Goal: Download file/media

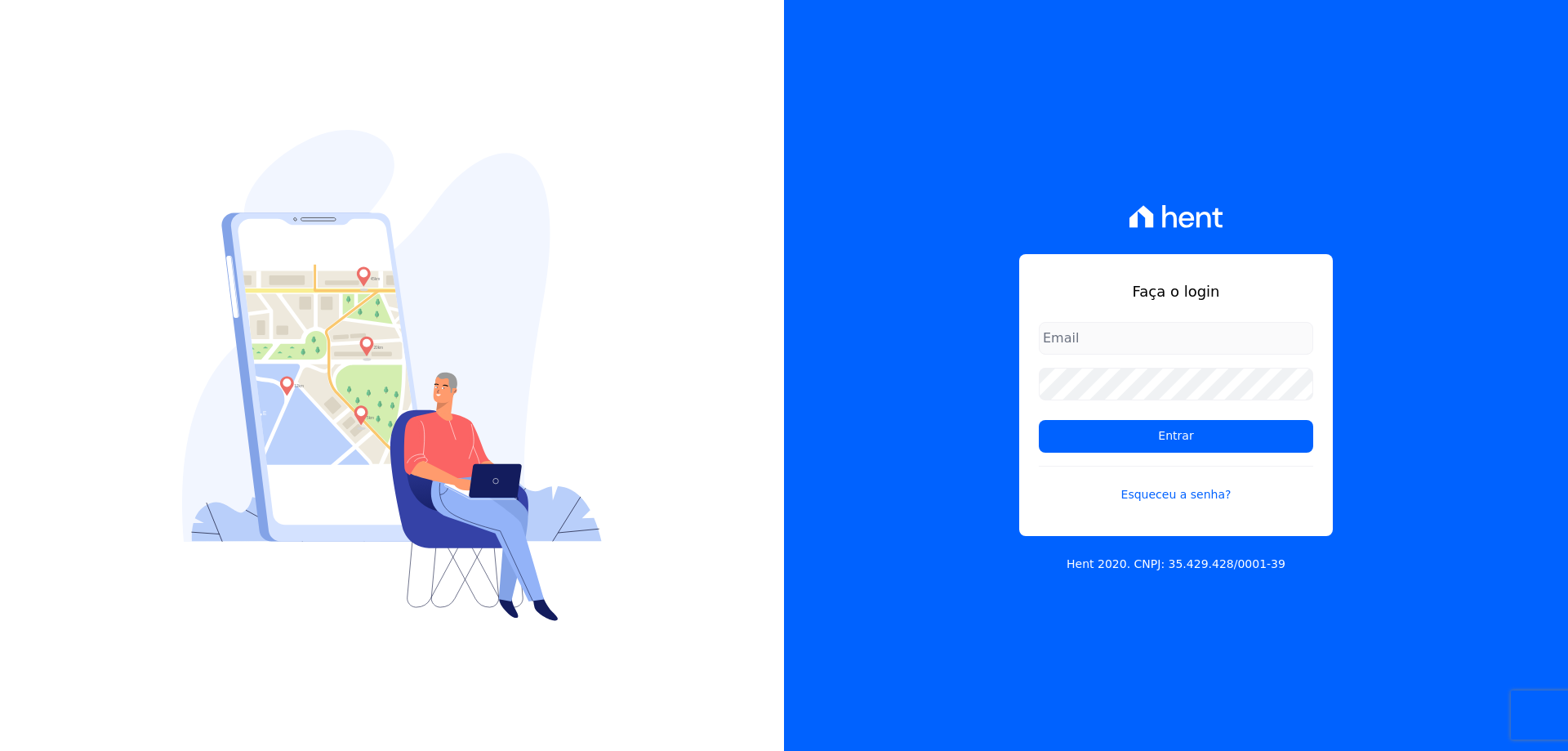
type input "[EMAIL_ADDRESS][DOMAIN_NAME]"
click at [992, 455] on div "Faça o login financeiro@vlbarros.com.br Entrar Esqueceu a senha? Hent 2020. CNP…" at bounding box center [1176, 376] width 784 height 751
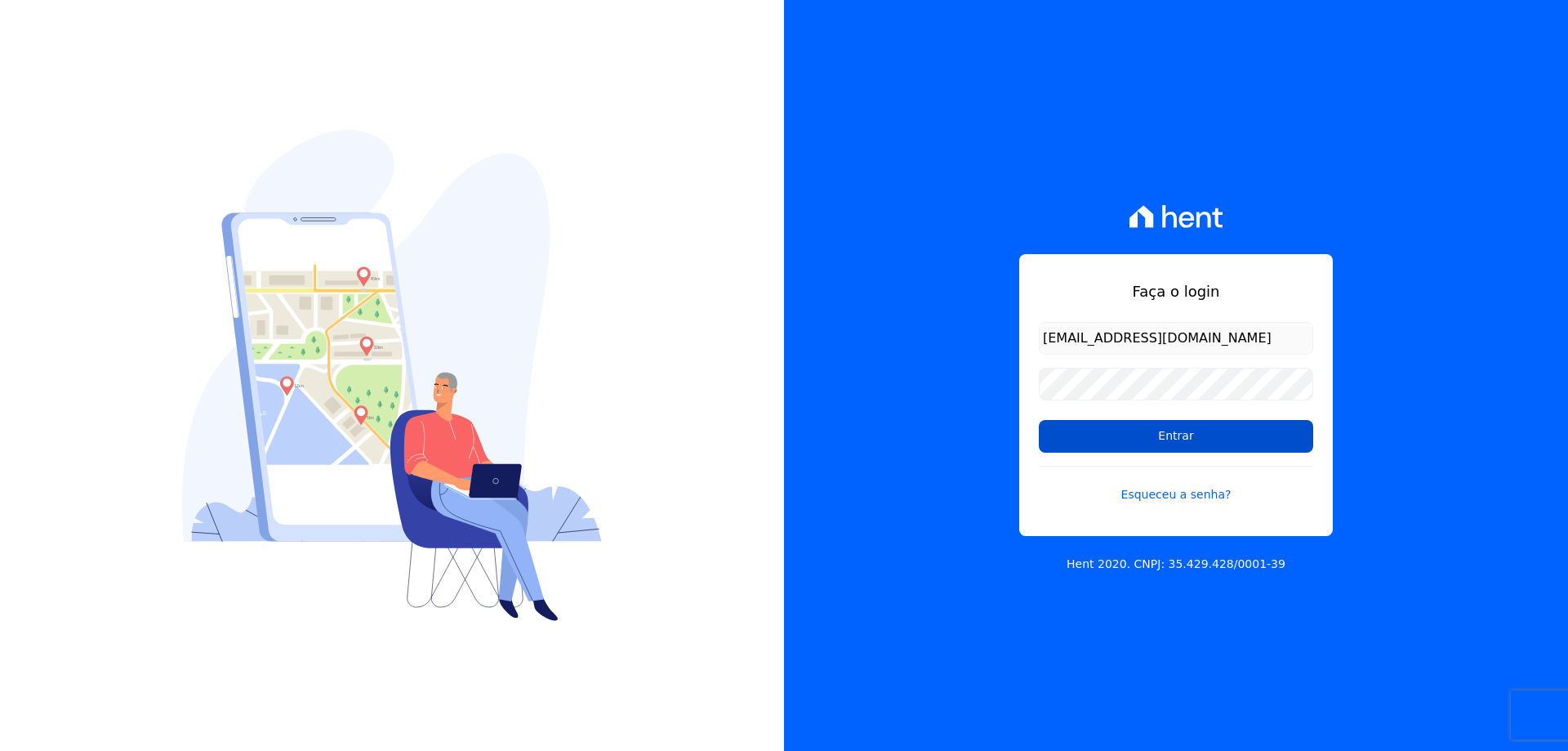
click at [1170, 429] on input "Entrar" at bounding box center [1175, 436] width 274 height 33
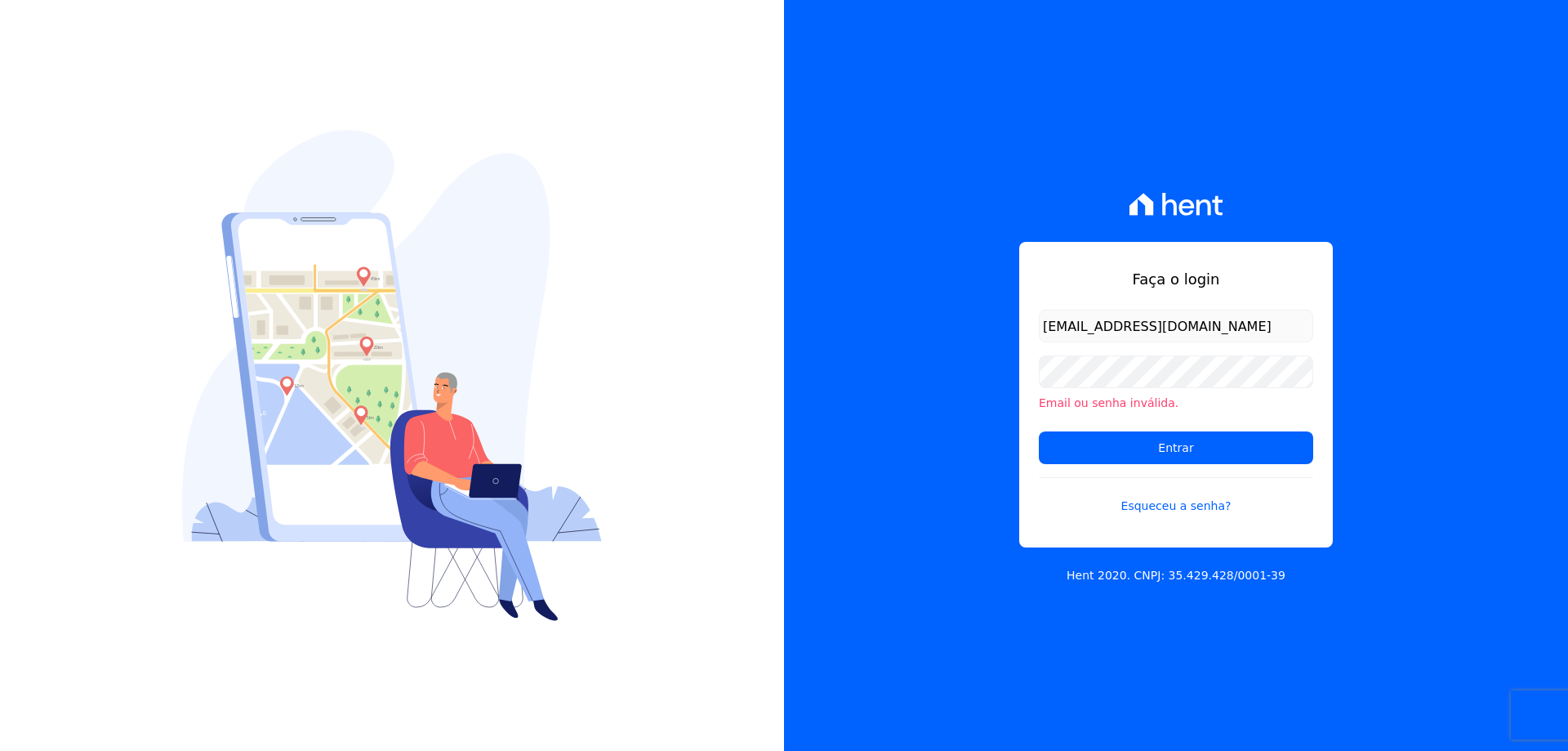
click at [1206, 322] on input "[EMAIL_ADDRESS][DOMAIN_NAME]" at bounding box center [1175, 326] width 274 height 33
type input "[EMAIL_ADDRESS][DOMAIN_NAME]"
click at [993, 384] on div "Faça o login financeiro@vlbarros.com.br Email ou senha inválida. Entrar Esquece…" at bounding box center [1176, 376] width 784 height 751
click at [1073, 446] on input "Entrar" at bounding box center [1175, 448] width 274 height 33
click at [1168, 445] on input "Entrar" at bounding box center [1175, 448] width 274 height 33
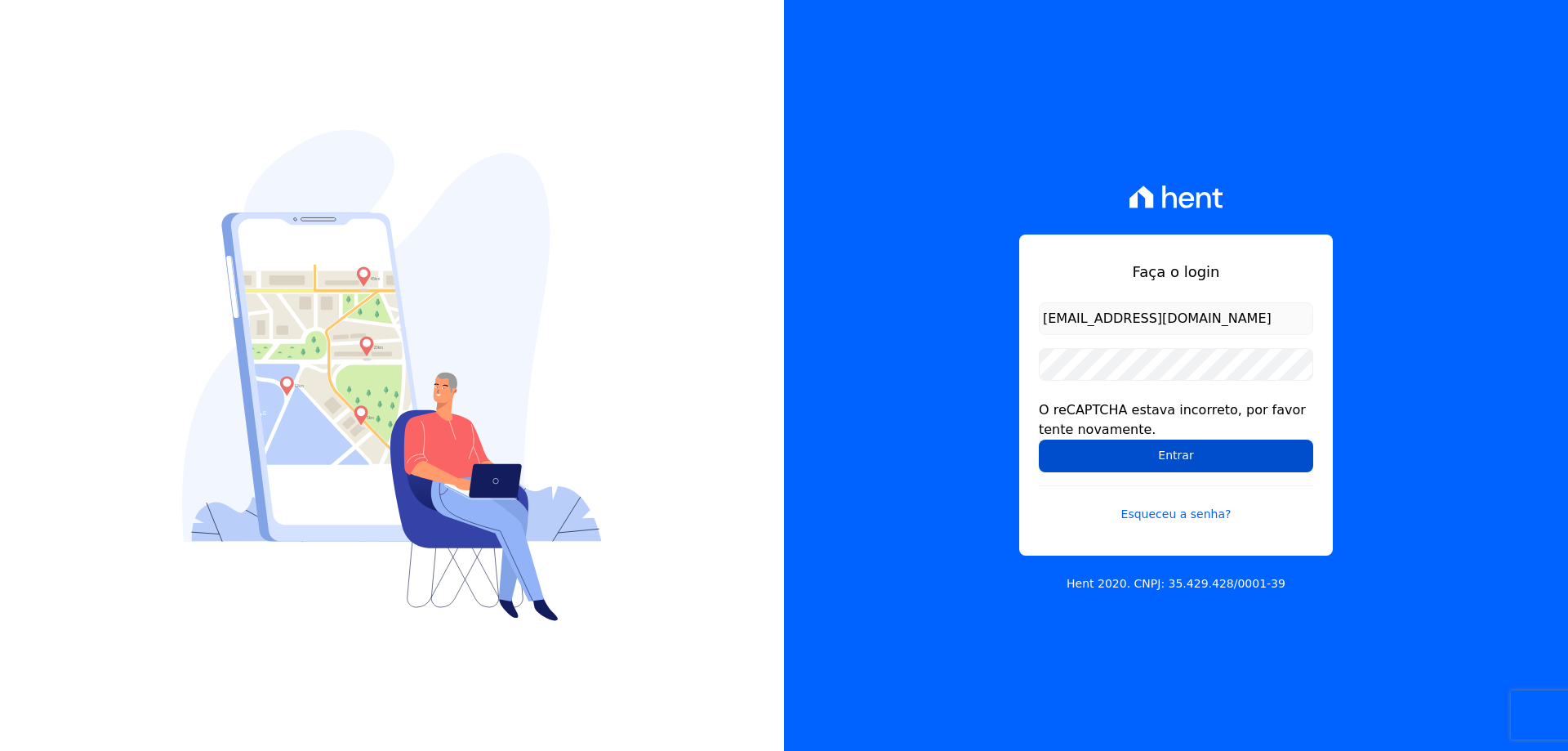
click at [1180, 455] on input "Entrar" at bounding box center [1175, 456] width 274 height 33
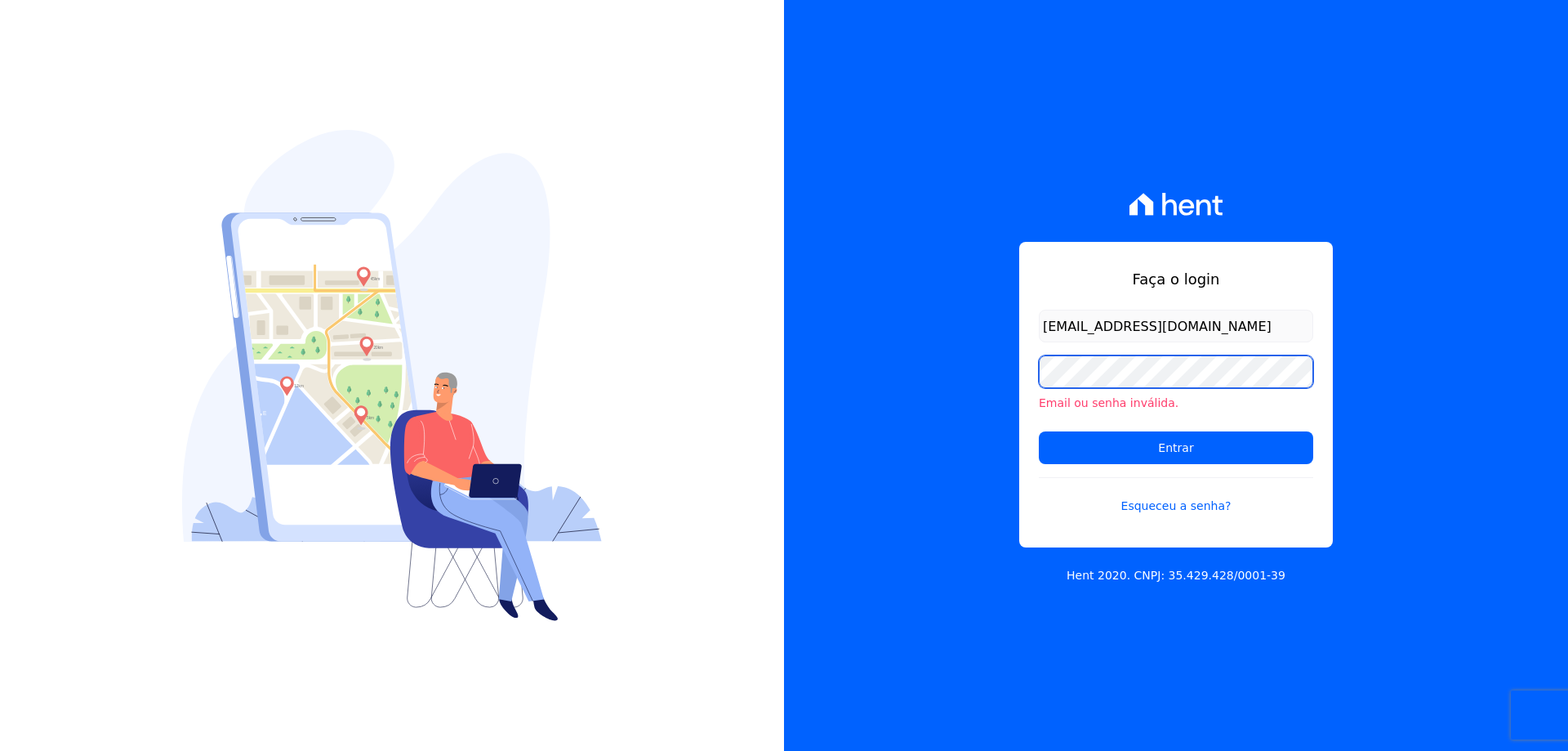
click at [995, 370] on div "Faça o login [EMAIL_ADDRESS][DOMAIN_NAME] Email ou senha inválida. Entrar Esque…" at bounding box center [1176, 376] width 784 height 751
click at [1039, 431] on input "Entrar" at bounding box center [1175, 448] width 274 height 33
click at [985, 378] on div "Faça o login [EMAIL_ADDRESS][DOMAIN_NAME] Email ou senha inválida. Entrar Esque…" at bounding box center [1176, 376] width 784 height 751
click at [1039, 431] on input "Entrar" at bounding box center [1175, 448] width 274 height 33
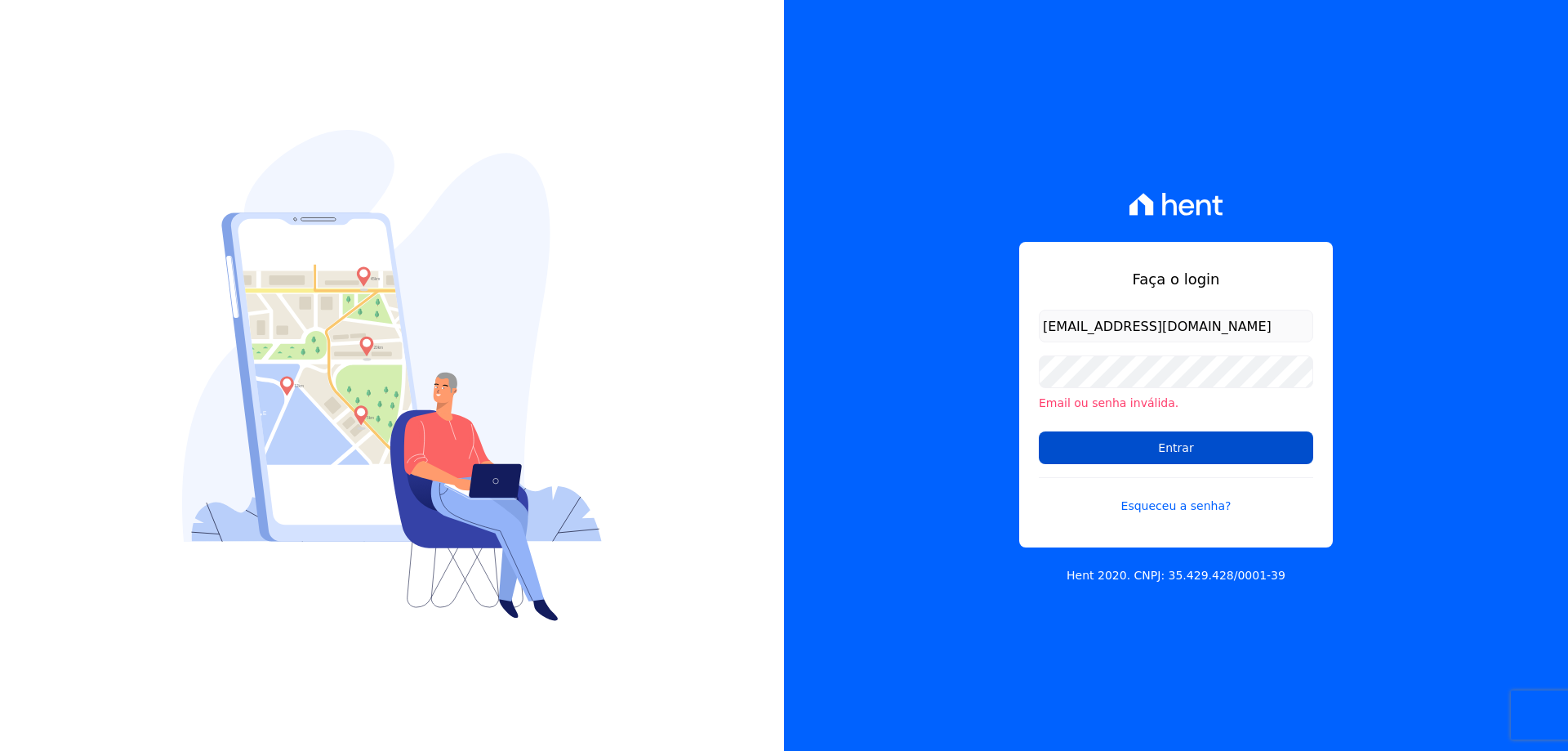
click at [1170, 446] on input "Entrar" at bounding box center [1175, 448] width 274 height 33
click at [1003, 511] on div "Faça o login financeiro@vlbarros.com.br Email ou senha inválida. Entrar Esquece…" at bounding box center [1176, 376] width 784 height 751
click at [1161, 500] on link "Esqueceu a senha?" at bounding box center [1175, 497] width 274 height 38
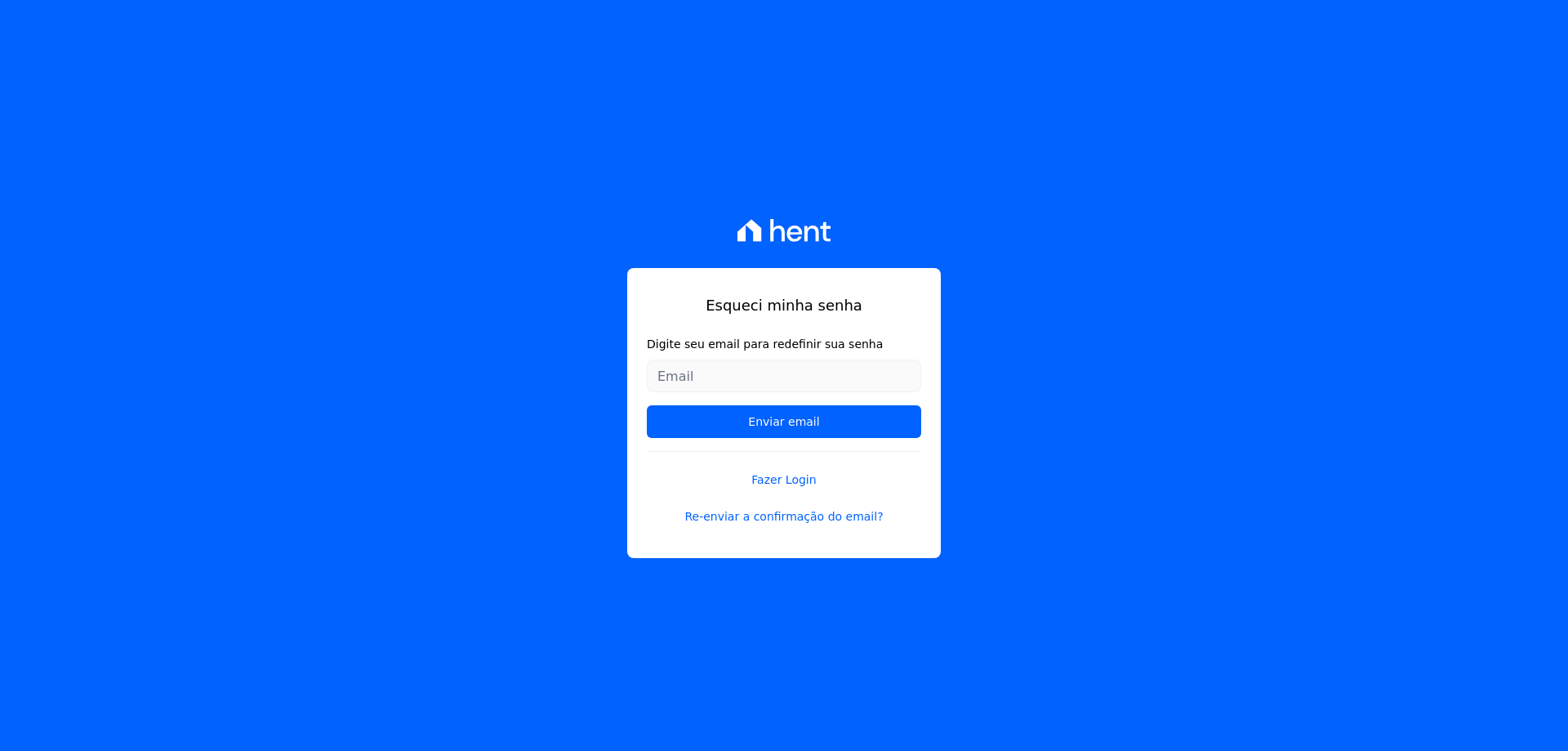
type input "[EMAIL_ADDRESS][DOMAIN_NAME]"
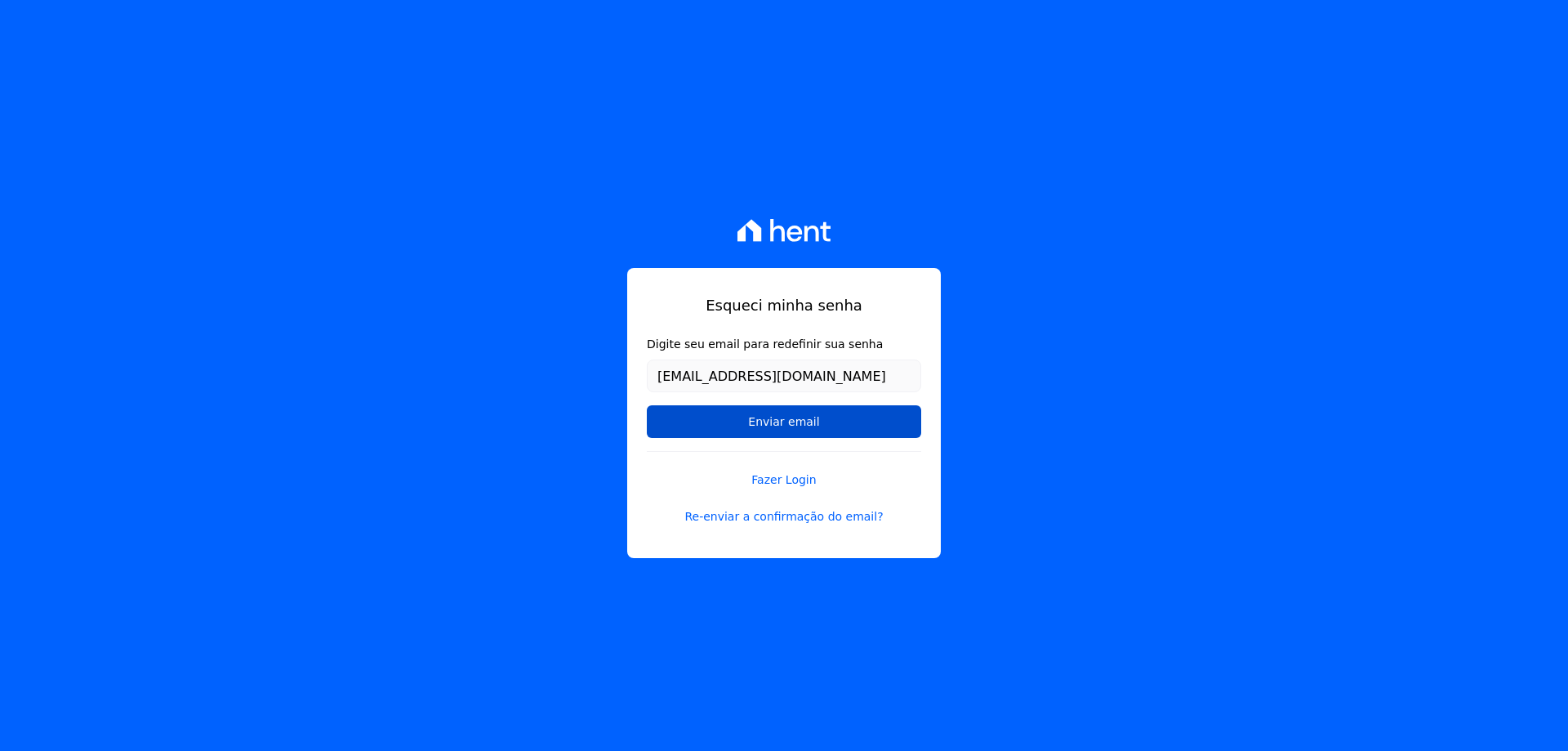
click at [789, 420] on input "Enviar email" at bounding box center [784, 422] width 274 height 33
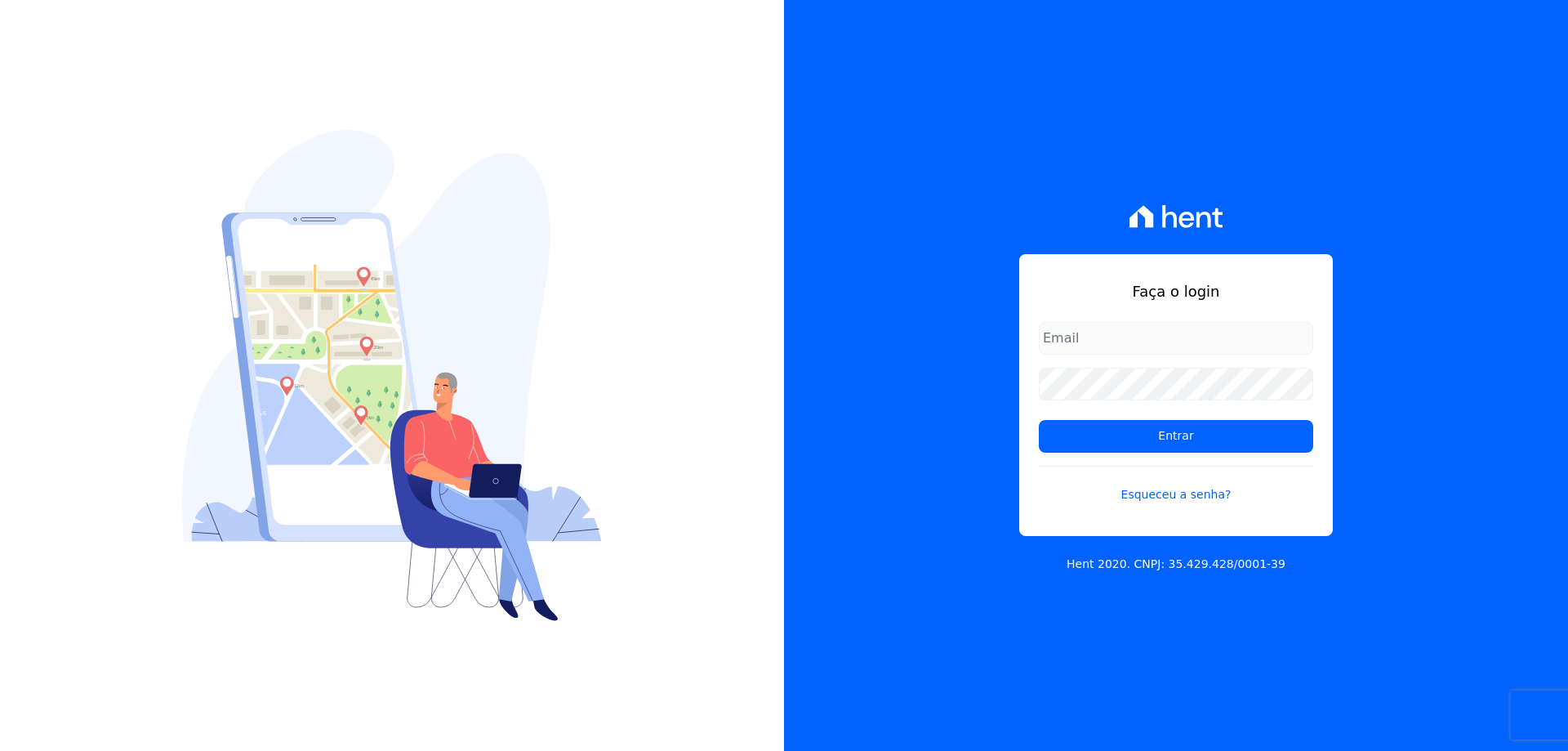
type input "[EMAIL_ADDRESS][DOMAIN_NAME]"
click at [941, 383] on div "Faça o login [EMAIL_ADDRESS][DOMAIN_NAME] Entrar Esqueceu a senha? Hent 2020. C…" at bounding box center [1176, 376] width 784 height 751
click at [893, 444] on div "Faça o login [EMAIL_ADDRESS][DOMAIN_NAME] Entrar Esqueceu a senha? Hent 2020. C…" at bounding box center [1176, 376] width 784 height 751
click at [1039, 420] on input "Entrar" at bounding box center [1175, 436] width 274 height 33
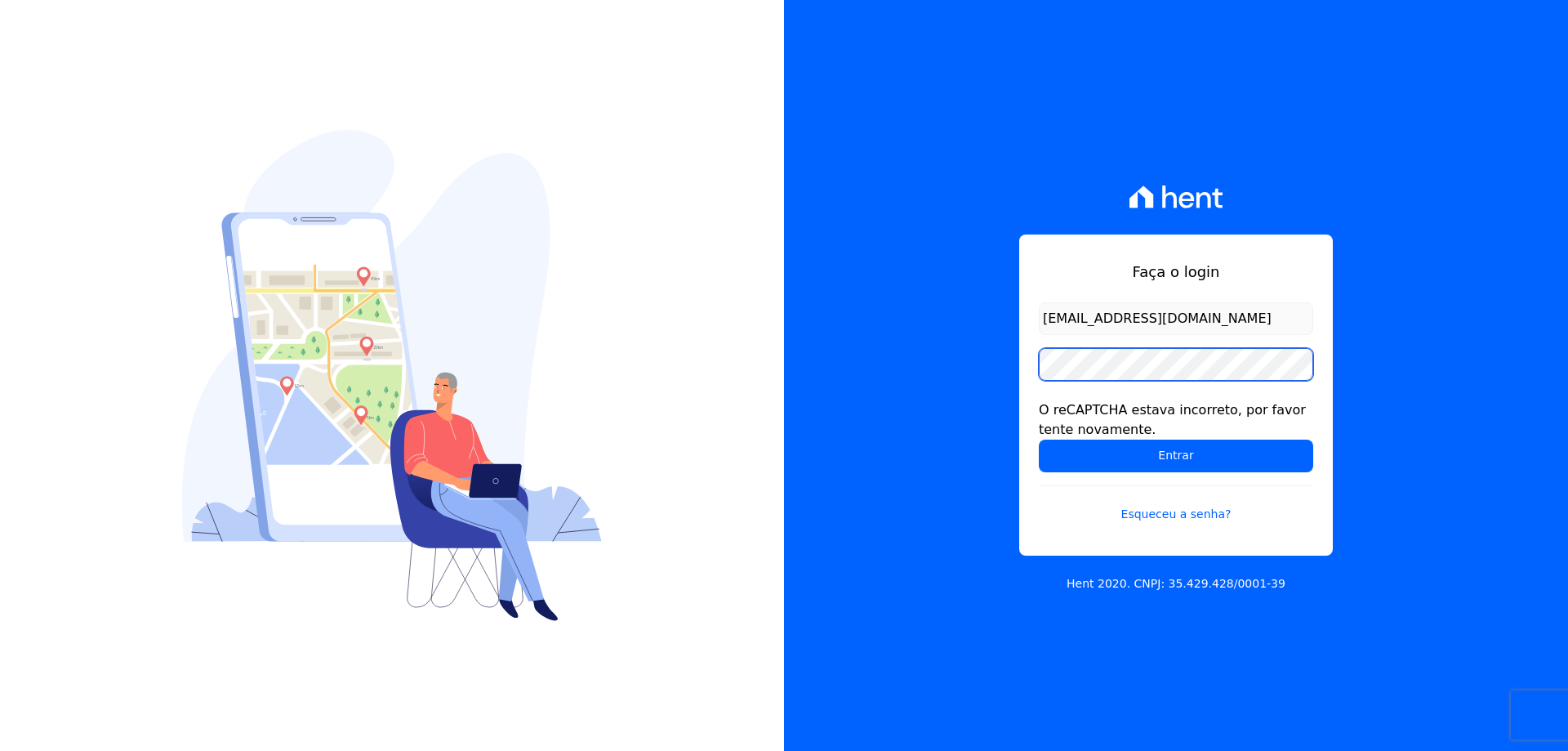
click at [970, 365] on div "Faça o login [EMAIL_ADDRESS][DOMAIN_NAME] O reCAPTCHA estava incorreto, por fav…" at bounding box center [1176, 376] width 784 height 751
click at [1039, 440] on input "Entrar" at bounding box center [1175, 456] width 274 height 33
click at [880, 525] on div "Faça o login [EMAIL_ADDRESS][DOMAIN_NAME] O reCAPTCHA estava incorreto, por fav…" at bounding box center [1176, 376] width 784 height 751
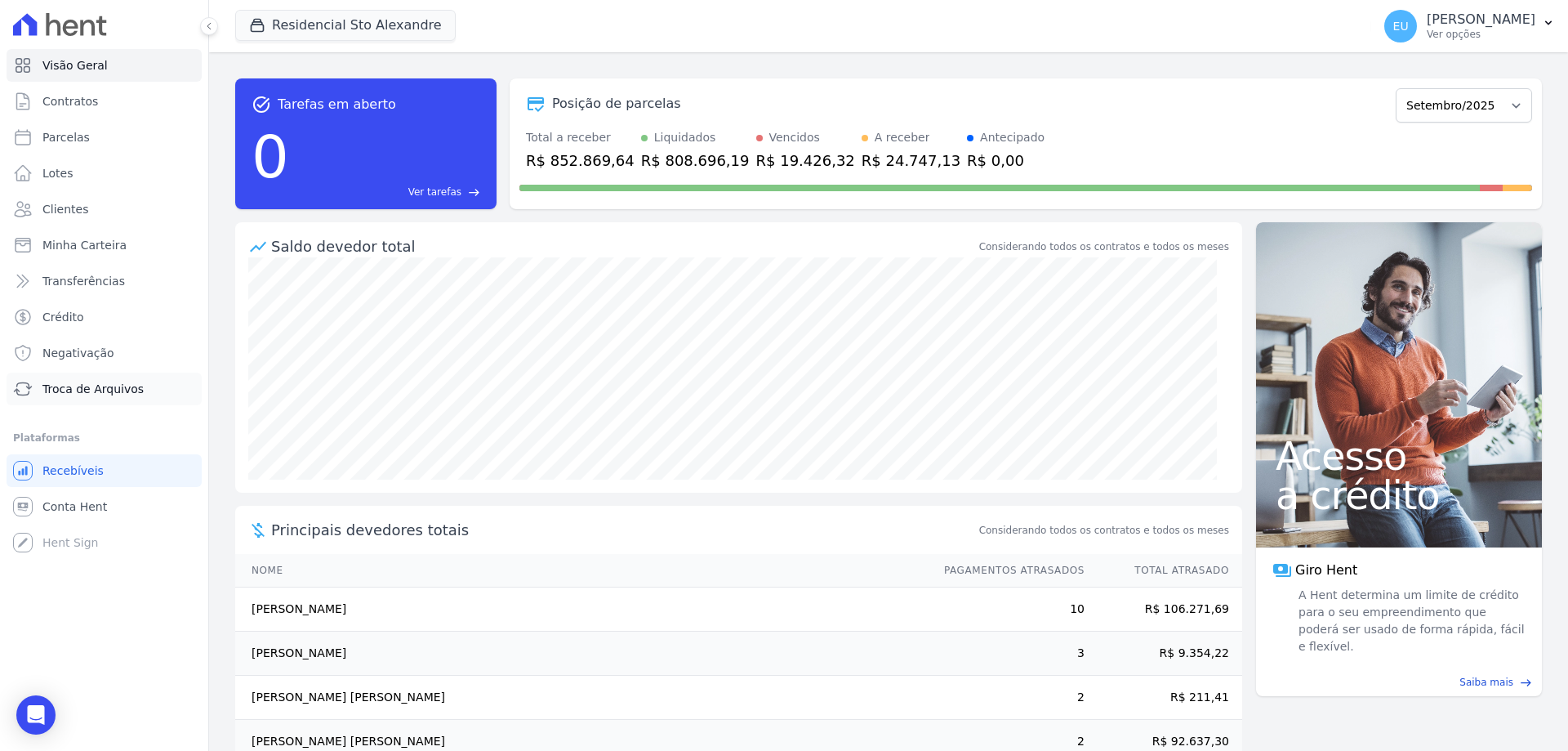
click at [91, 385] on span "Troca de Arquivos" at bounding box center [93, 389] width 101 height 16
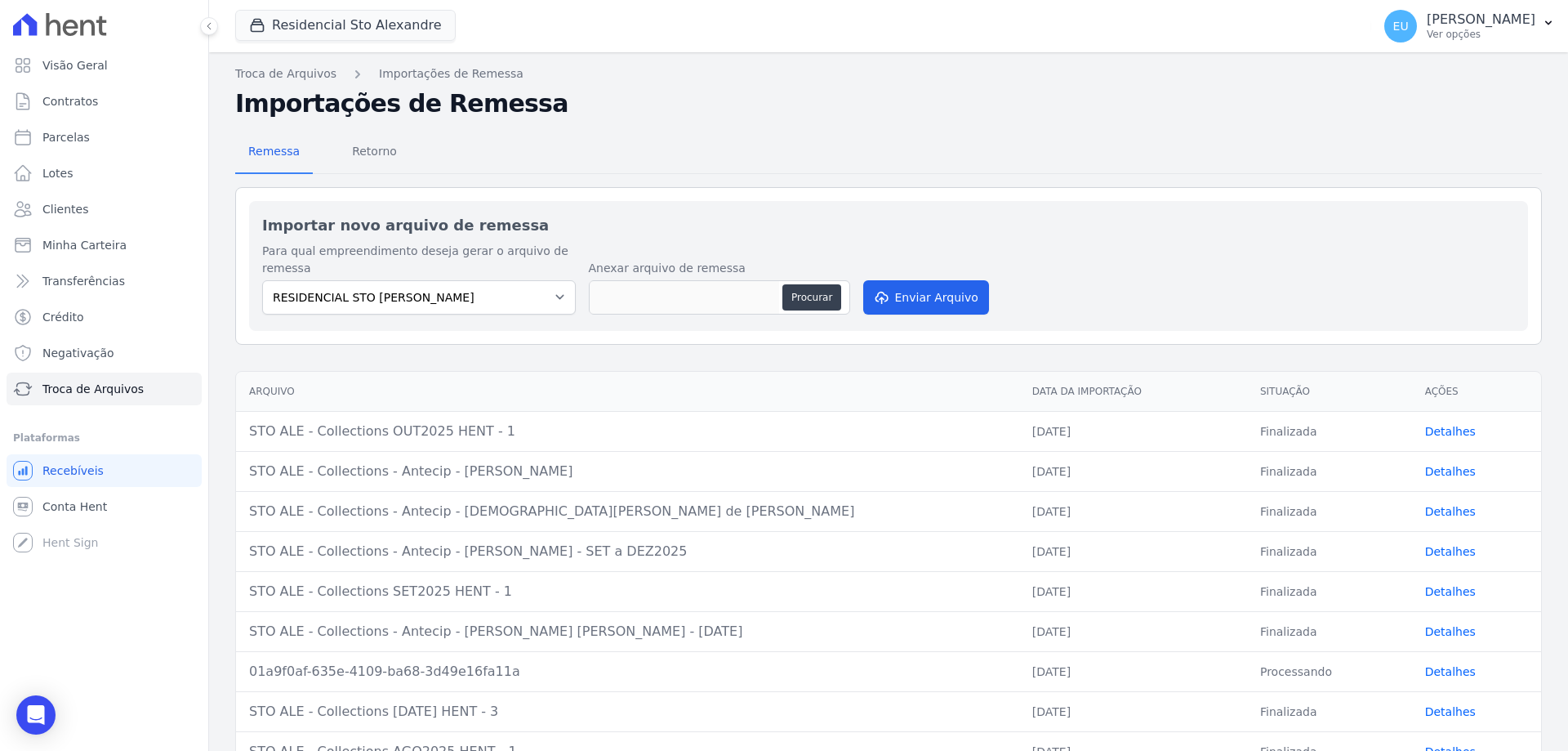
click at [1141, 116] on h2 "Importações de Remessa" at bounding box center [889, 104] width 1307 height 30
click at [364, 149] on span "Retorno" at bounding box center [375, 152] width 64 height 33
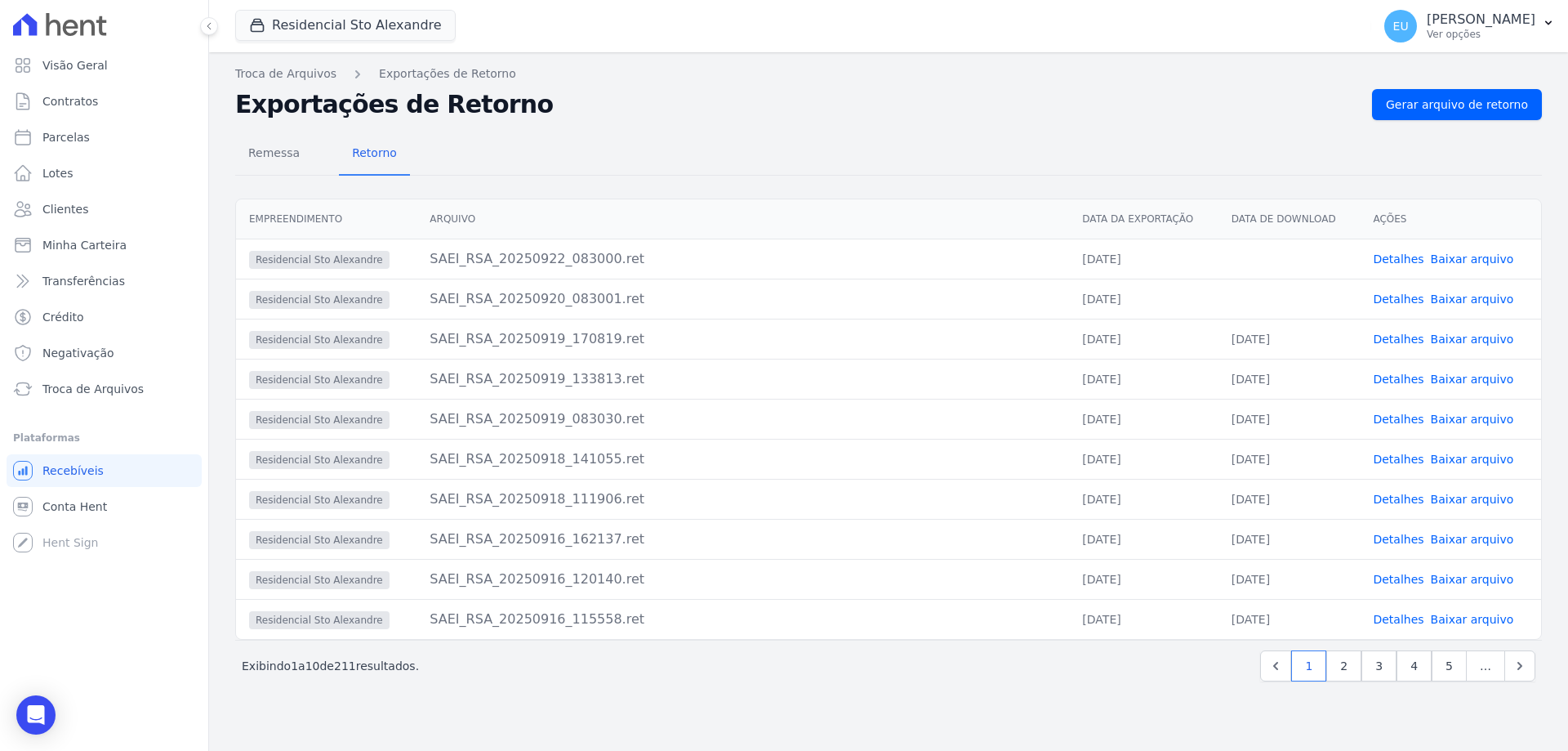
click at [1396, 294] on link "Detalhes" at bounding box center [1398, 299] width 51 height 13
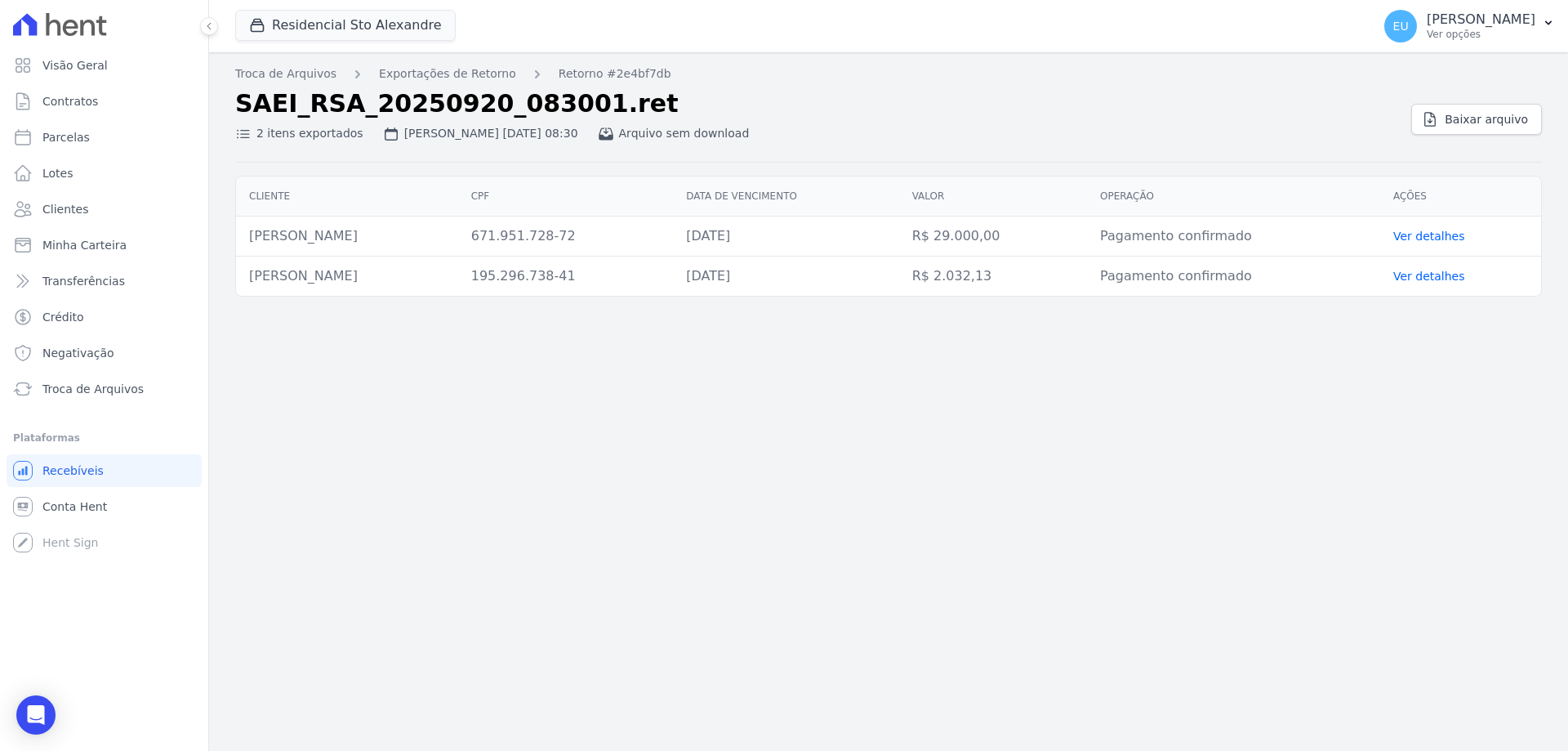
click at [1007, 557] on div "Troca de Arquivos Exportações de Retorno Retorno #2e4bf7db SAEI_RSA_20250920_08…" at bounding box center [888, 402] width 1359 height 698
click at [1480, 115] on span "Baixar arquivo" at bounding box center [1486, 119] width 83 height 16
click at [289, 71] on link "Troca de Arquivos" at bounding box center [286, 73] width 101 height 17
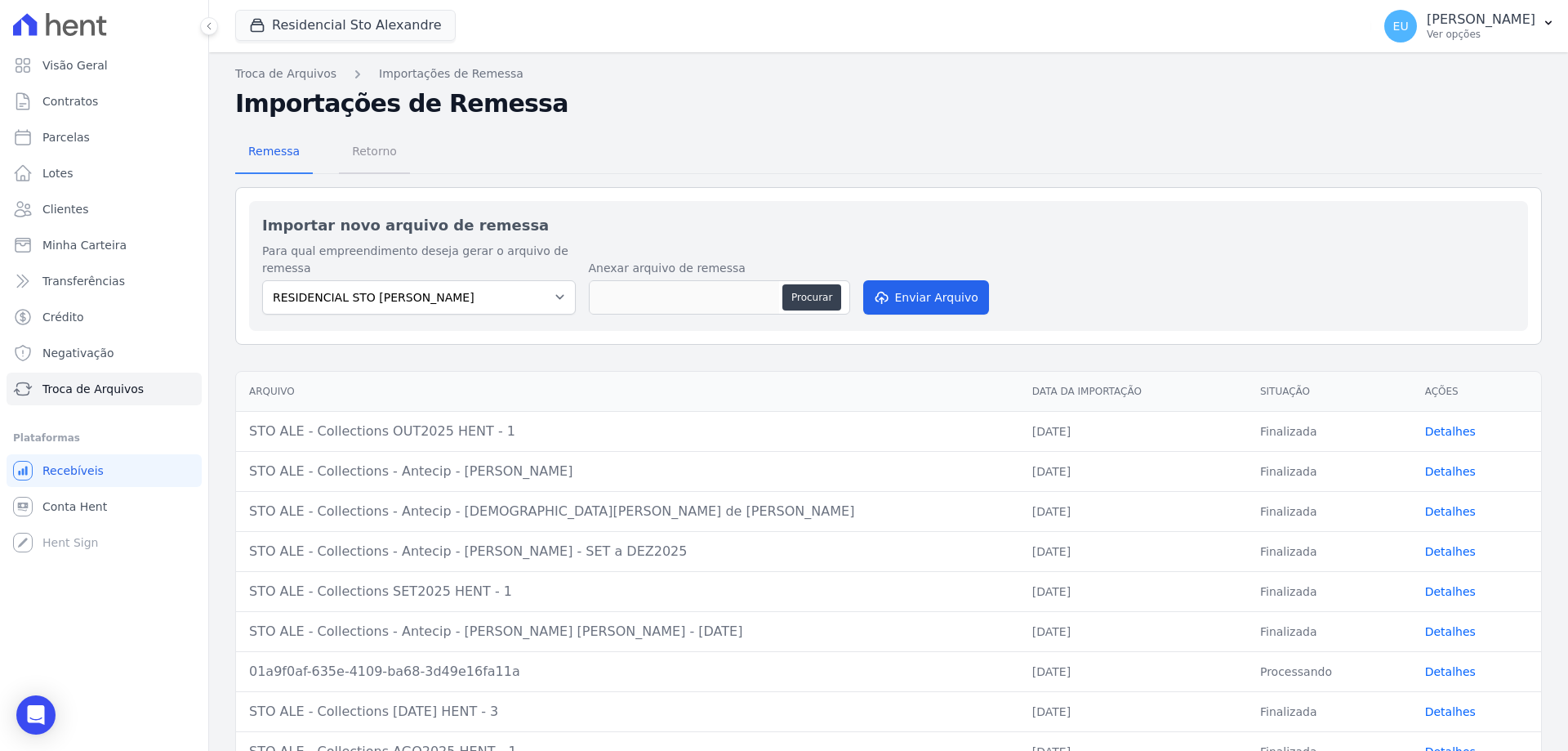
click at [365, 150] on span "Retorno" at bounding box center [375, 152] width 64 height 33
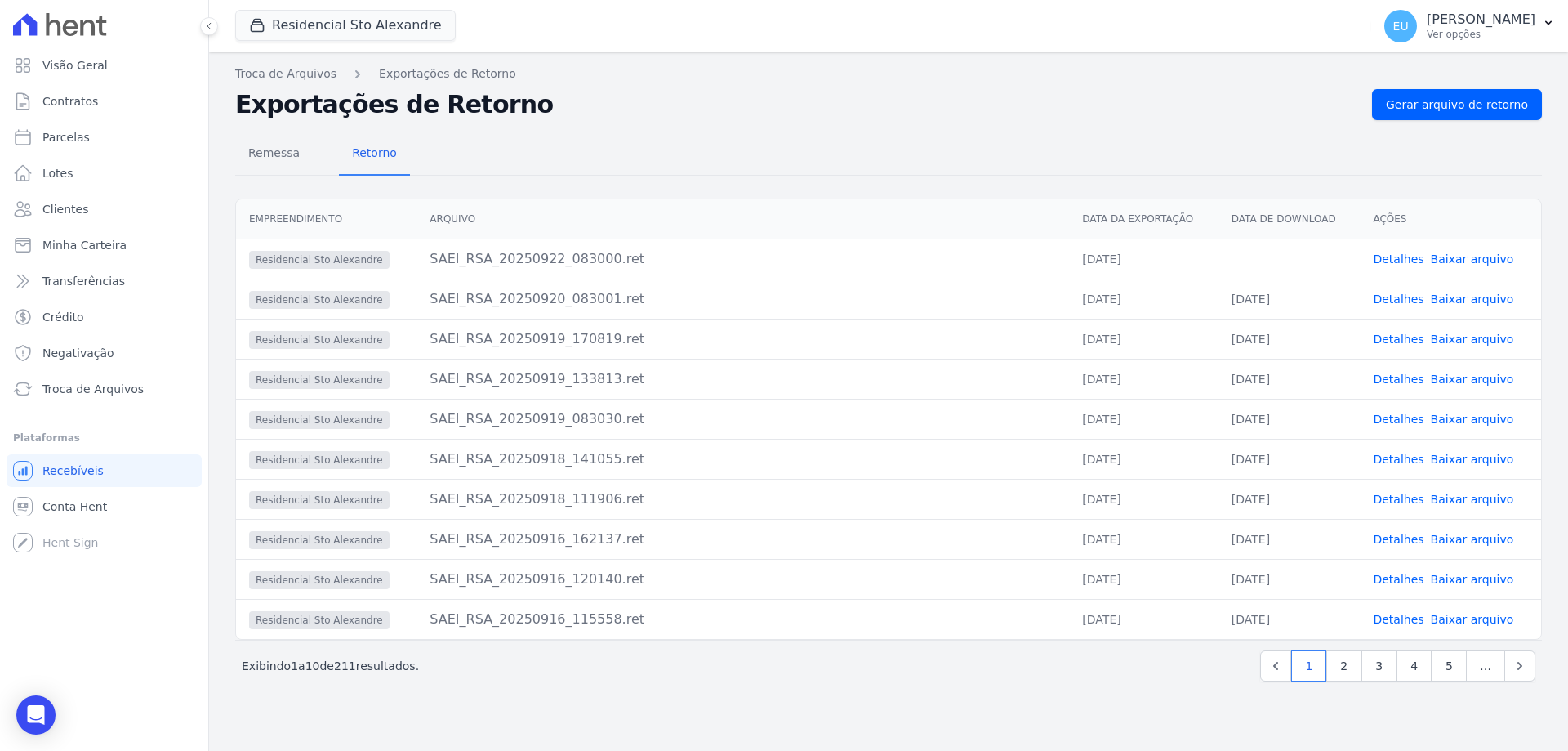
click at [1394, 259] on link "Detalhes" at bounding box center [1398, 259] width 51 height 13
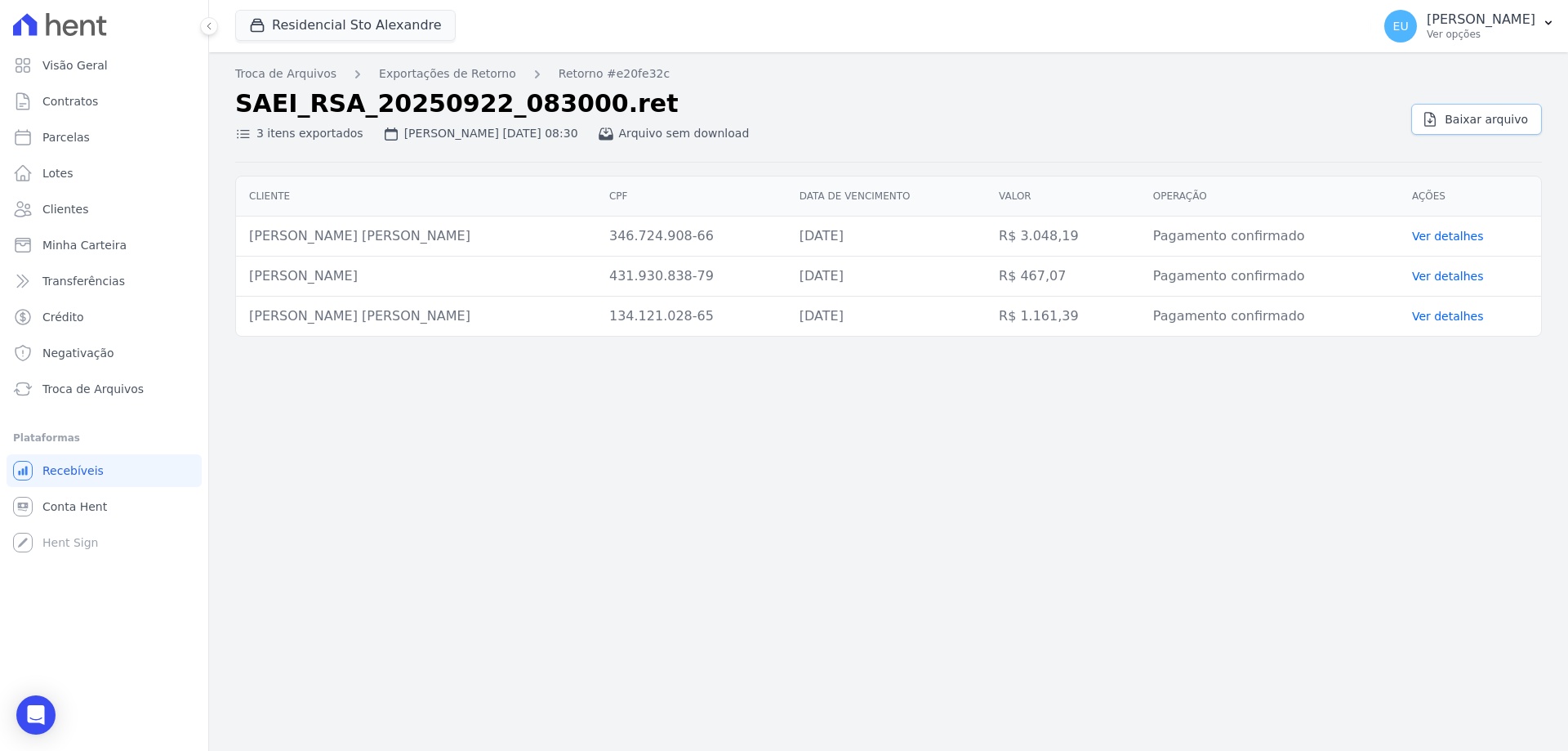
click at [1481, 114] on span "Baixar arquivo" at bounding box center [1486, 119] width 83 height 16
click at [388, 65] on link "Exportações de Retorno" at bounding box center [447, 73] width 137 height 17
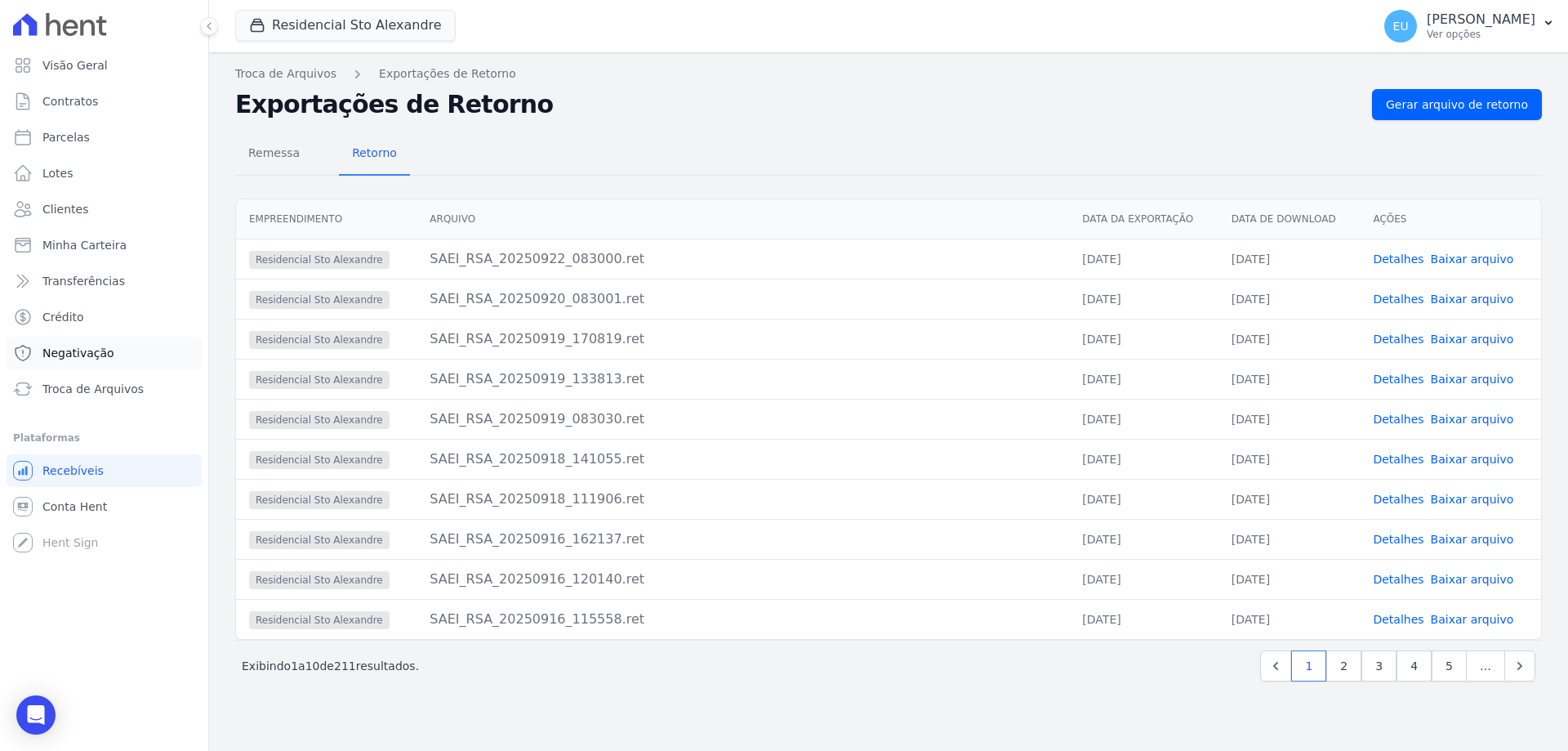
click at [80, 348] on span "Negativação" at bounding box center [78, 353] width 72 height 16
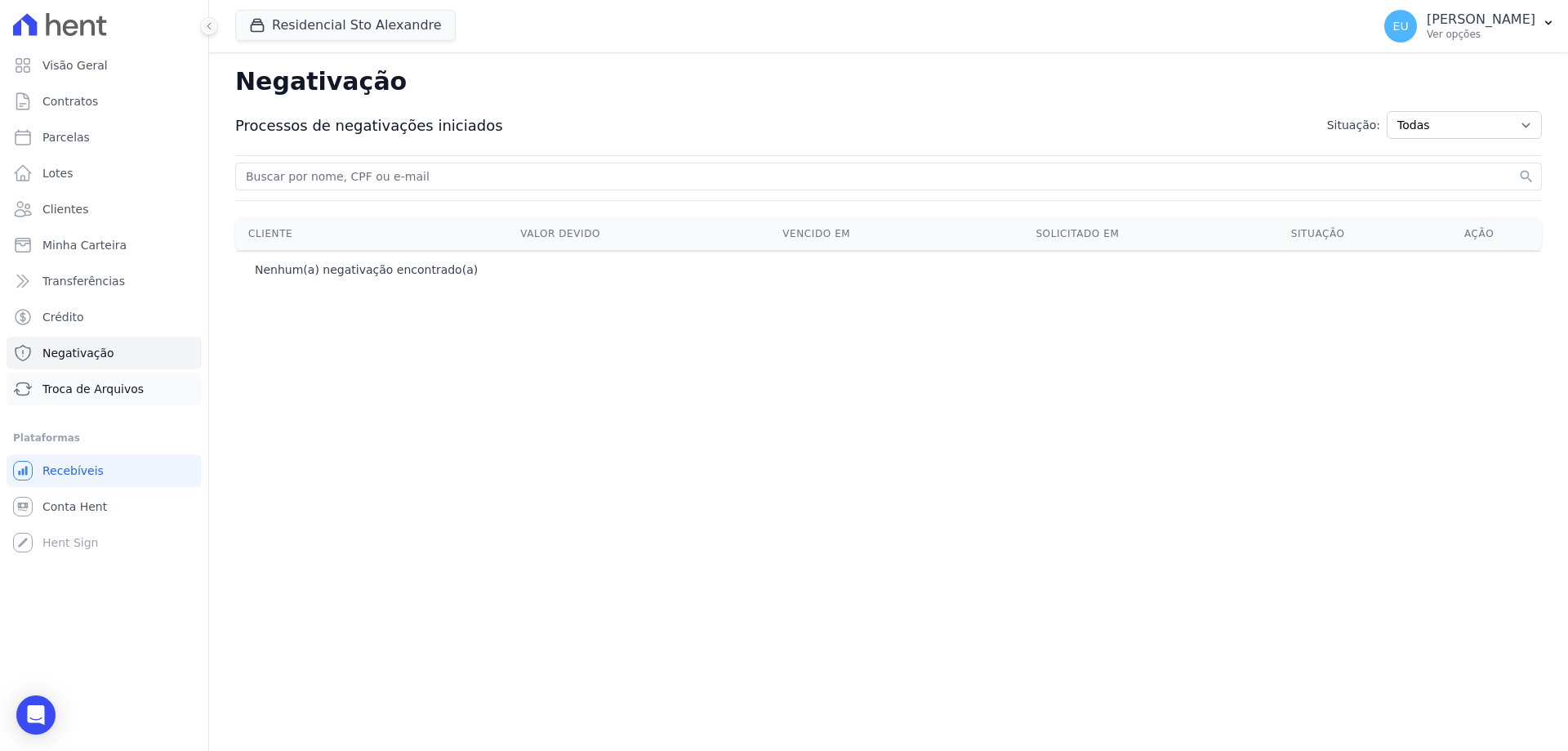
click at [88, 383] on span "Troca de Arquivos" at bounding box center [93, 389] width 101 height 16
